Goal: Information Seeking & Learning: Find specific fact

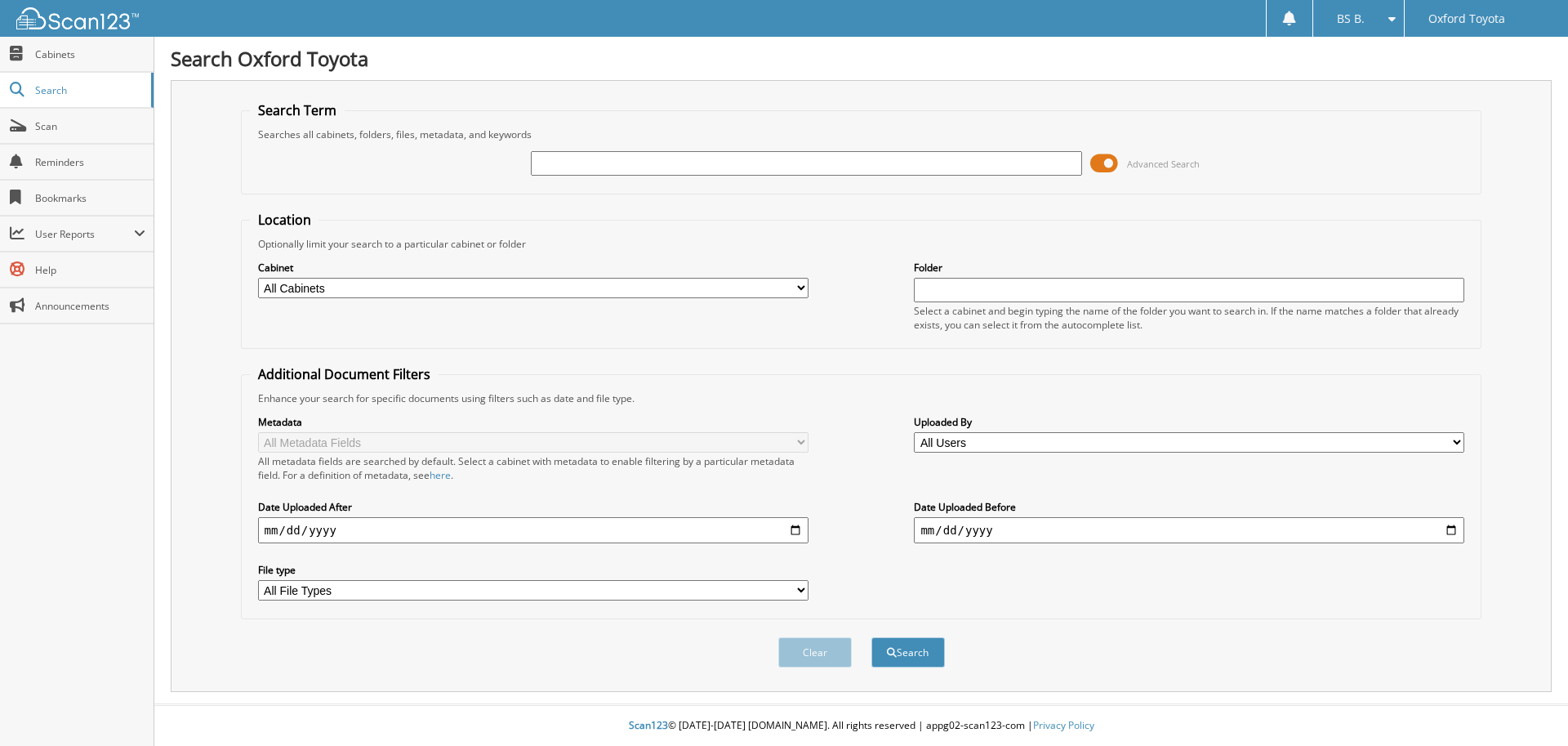
click at [1113, 167] on span at bounding box center [1104, 163] width 28 height 25
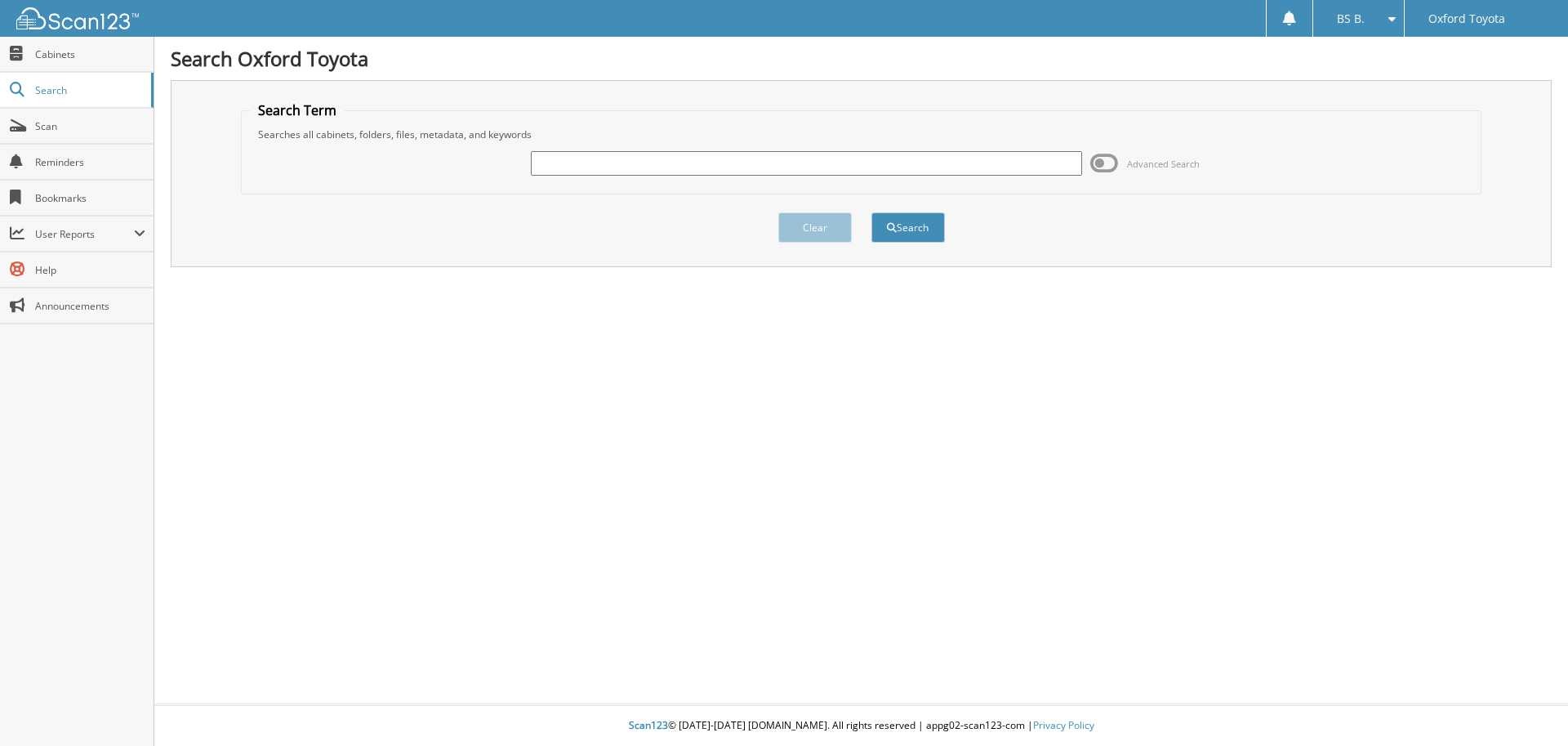
click at [575, 169] on input "text" at bounding box center [806, 163] width 550 height 25
type input "6083517"
click at [871, 212] on button "Search" at bounding box center [907, 227] width 74 height 30
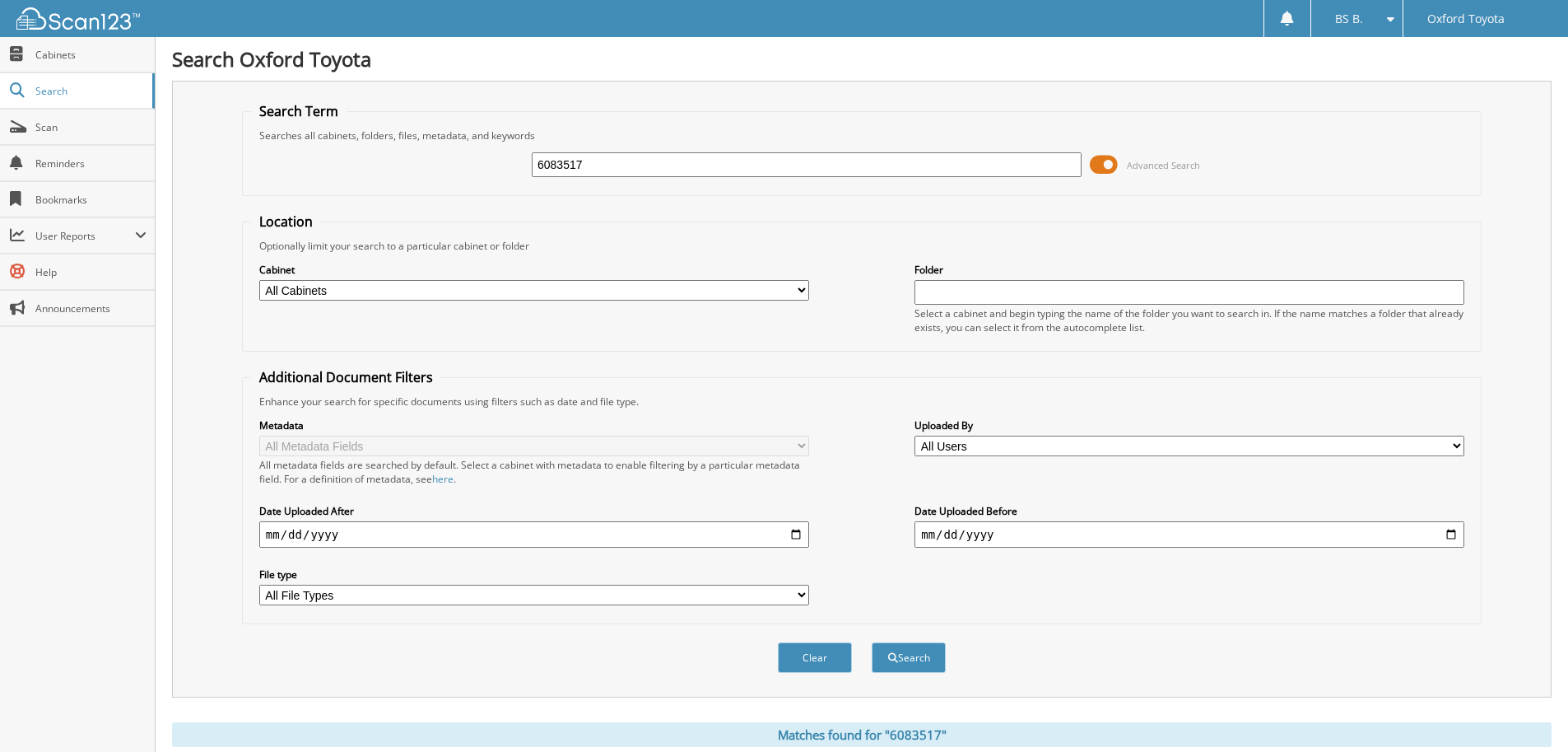
click at [1104, 166] on span at bounding box center [1104, 165] width 28 height 25
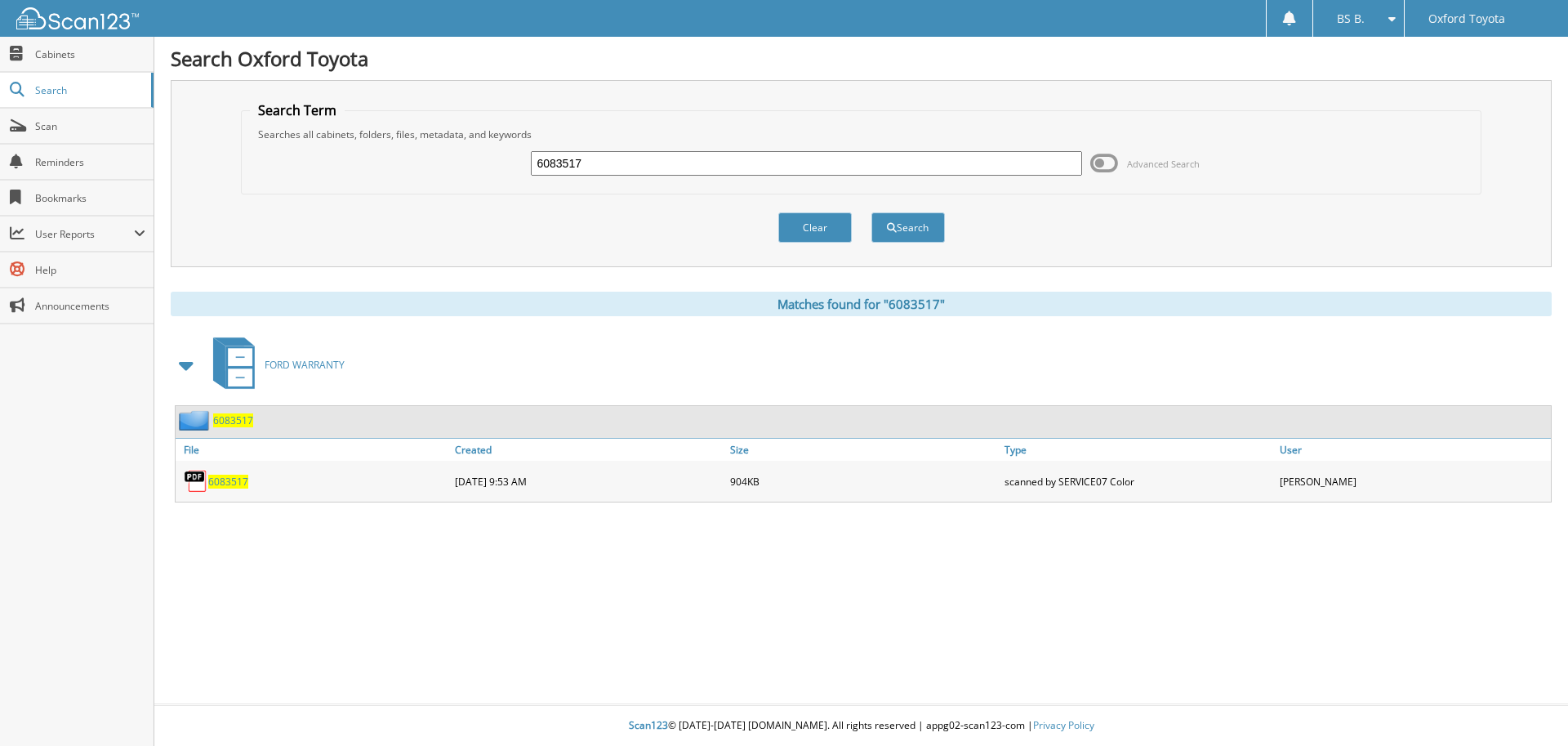
click at [227, 482] on span "6083517" at bounding box center [228, 481] width 40 height 14
click at [226, 481] on span "6083517" at bounding box center [228, 481] width 40 height 14
